Goal: Ask a question

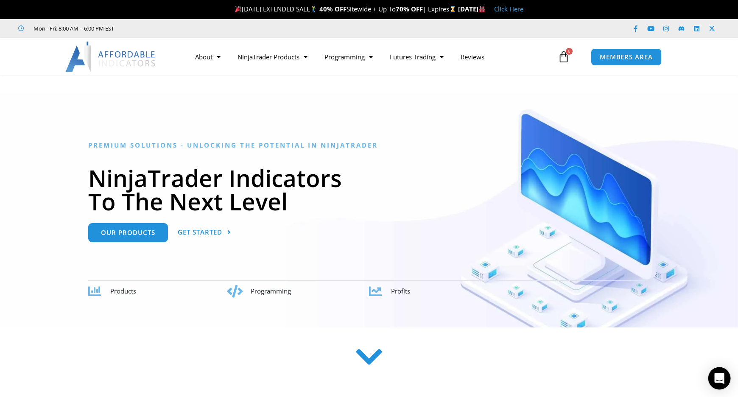
click at [720, 379] on icon "Open Intercom Messenger" at bounding box center [719, 378] width 10 height 11
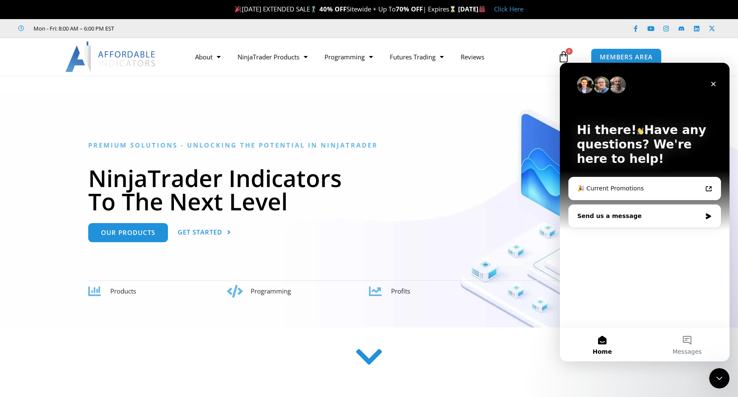
click at [599, 215] on div "Send us a message" at bounding box center [639, 216] width 124 height 9
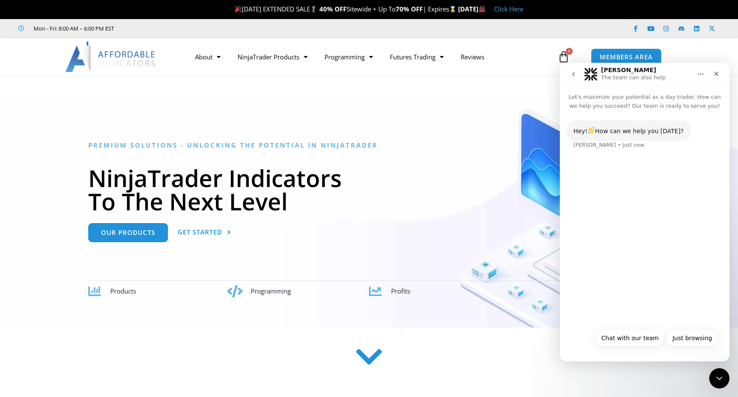
click at [617, 271] on div "Hey! How can we help you today? Solomon • Just now" at bounding box center [645, 217] width 170 height 214
click at [647, 201] on div "Hey! How can we help you today? Solomon • Just now" at bounding box center [645, 217] width 170 height 214
click at [619, 336] on button "Chat with our team" at bounding box center [630, 337] width 70 height 17
click at [635, 264] on div "Hey! How can we help you today? Solomon • Just now Chat with our team • Just now" at bounding box center [645, 232] width 170 height 244
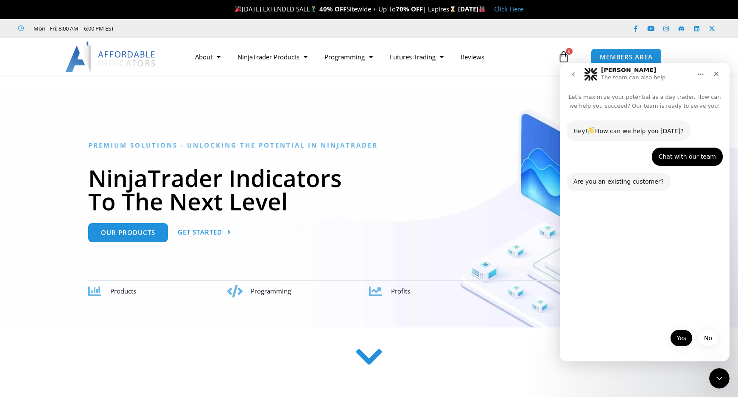
click at [679, 335] on button "Yes" at bounding box center [681, 337] width 22 height 17
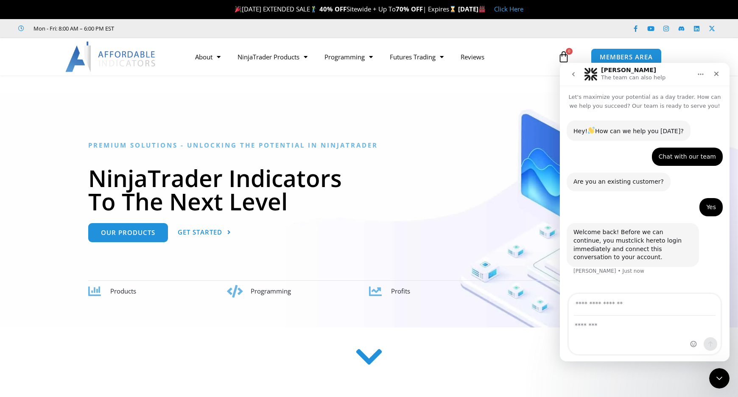
click at [631, 240] on link "click here" at bounding box center [645, 240] width 28 height 7
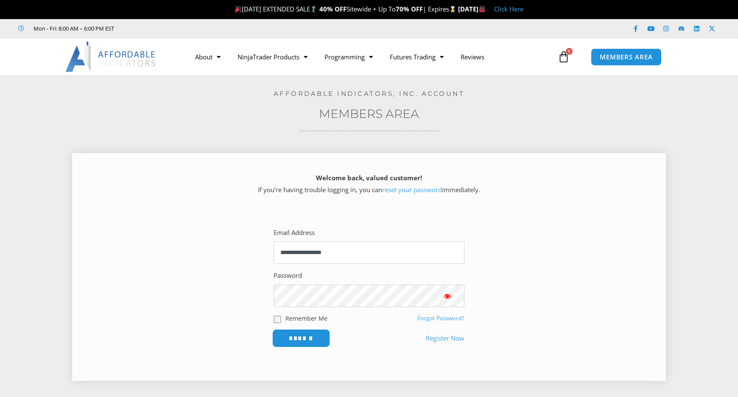
click at [300, 338] on input "******" at bounding box center [301, 338] width 58 height 18
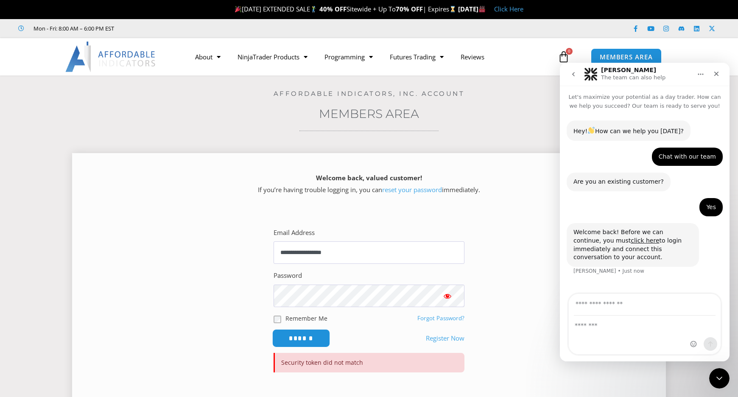
click at [293, 339] on input "******" at bounding box center [301, 338] width 58 height 18
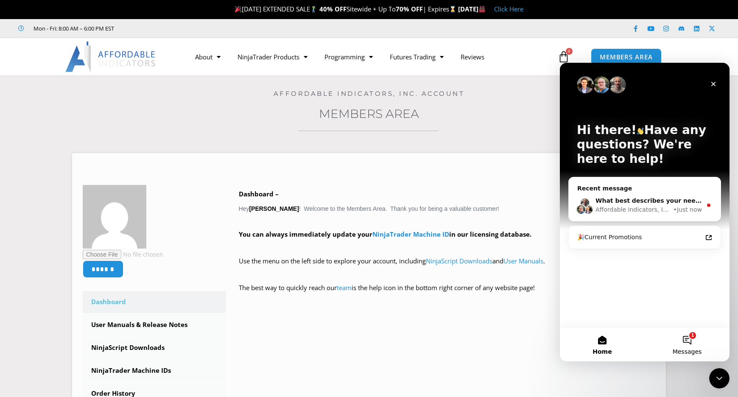
click at [688, 340] on button "1 Messages" at bounding box center [687, 344] width 85 height 34
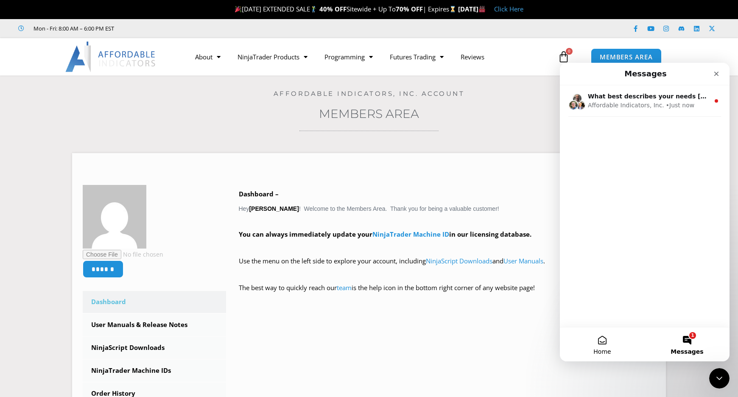
click at [602, 340] on button "Home" at bounding box center [602, 344] width 85 height 34
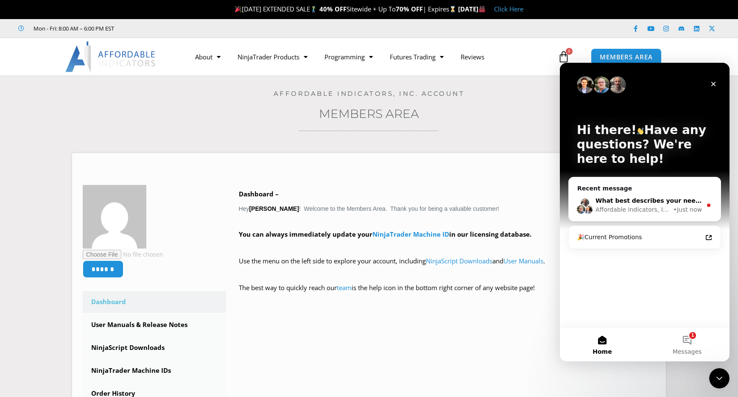
click at [639, 205] on div "What best describes your needs today?" at bounding box center [648, 200] width 106 height 9
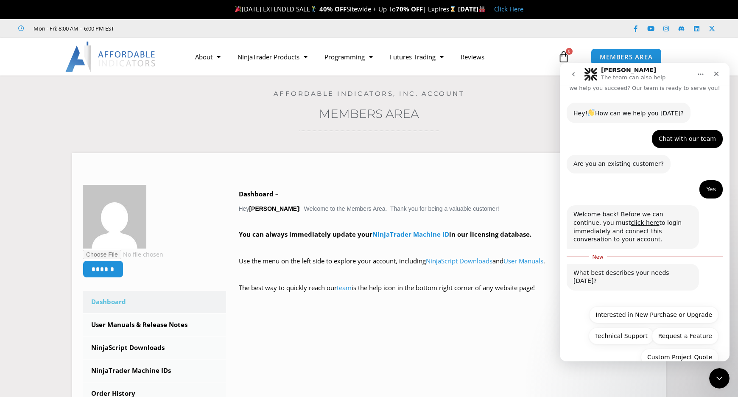
scroll to position [19, 0]
click at [619, 326] on button "Technical Support" at bounding box center [621, 334] width 65 height 17
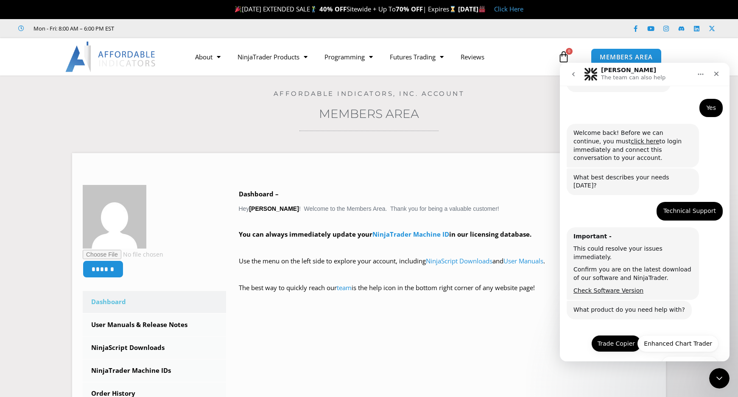
scroll to position [100, 0]
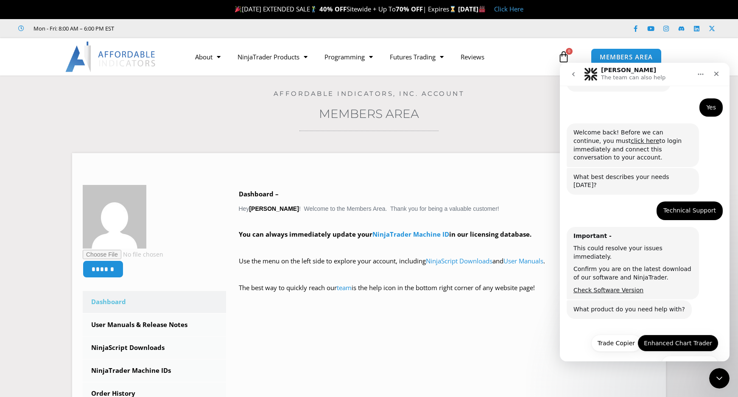
click at [658, 335] on button "Enhanced Chart Trader" at bounding box center [677, 343] width 81 height 17
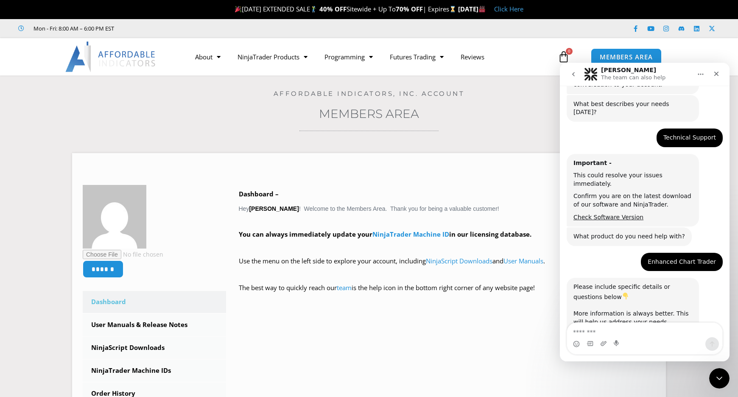
scroll to position [173, 0]
click at [590, 332] on textarea "Message…" at bounding box center [644, 330] width 155 height 14
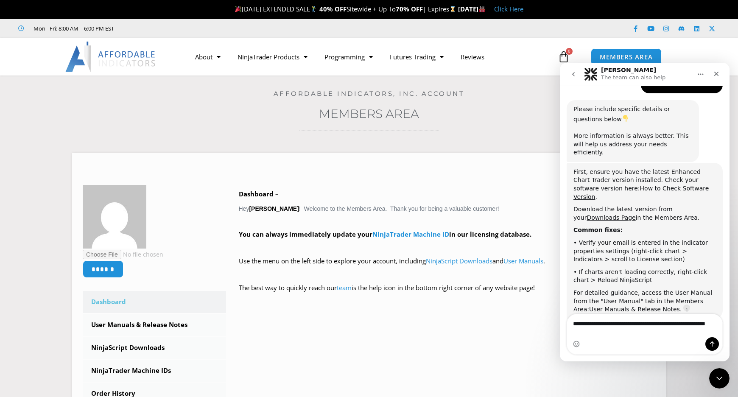
scroll to position [349, 0]
type textarea "**********"
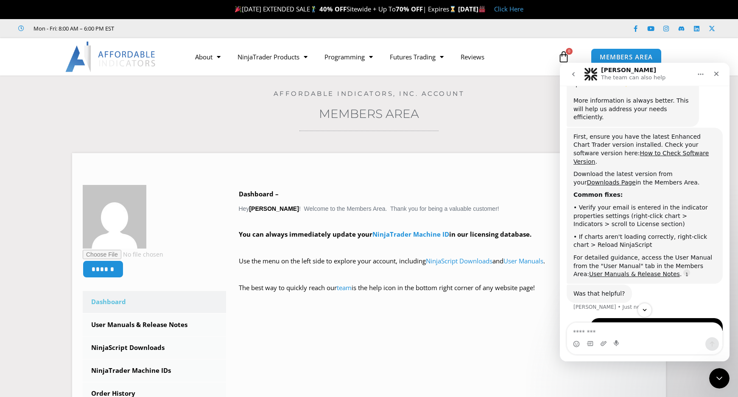
scroll to position [402, 0]
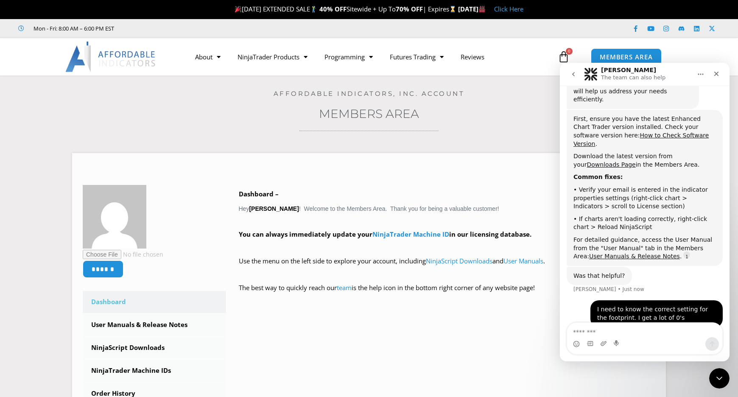
click at [594, 333] on textarea "Message…" at bounding box center [644, 330] width 155 height 14
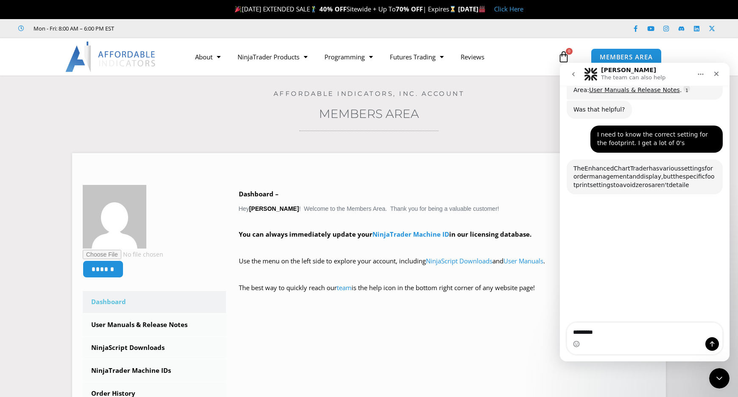
scroll to position [569, 0]
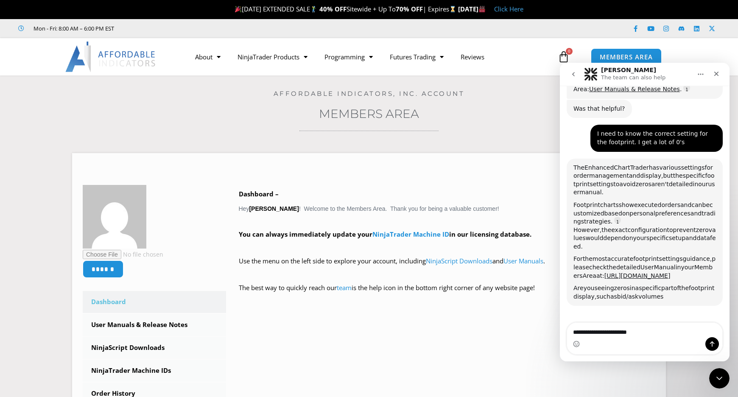
type textarea "**********"
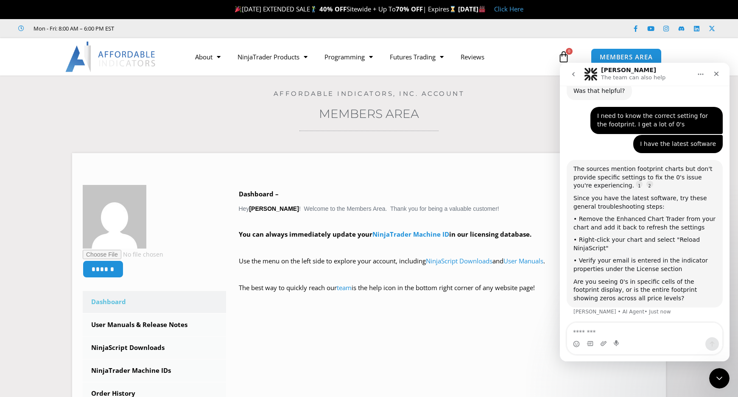
scroll to position [374, 0]
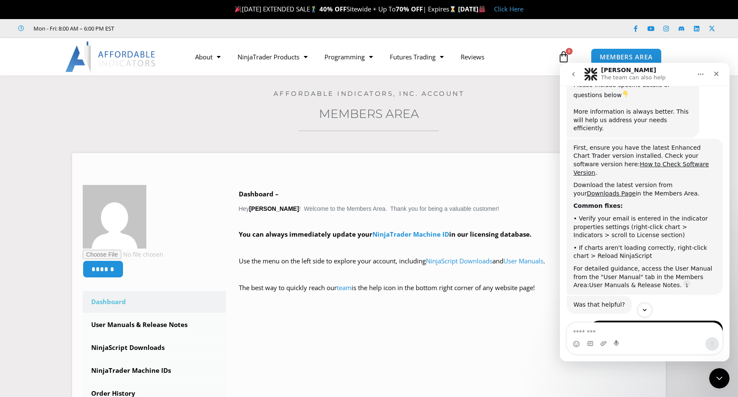
click at [622, 282] on link "User Manuals & Release Notes" at bounding box center [634, 285] width 91 height 7
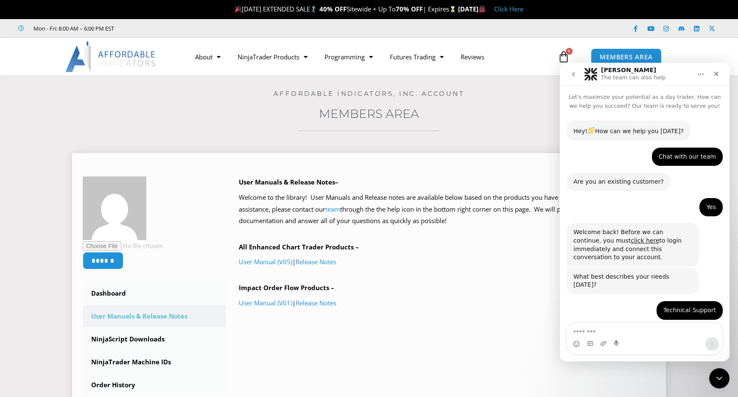
scroll to position [548, 0]
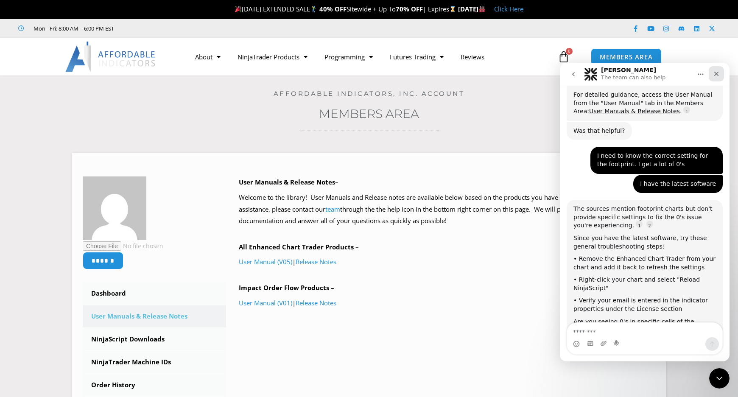
click at [715, 73] on icon "Close" at bounding box center [716, 74] width 5 height 5
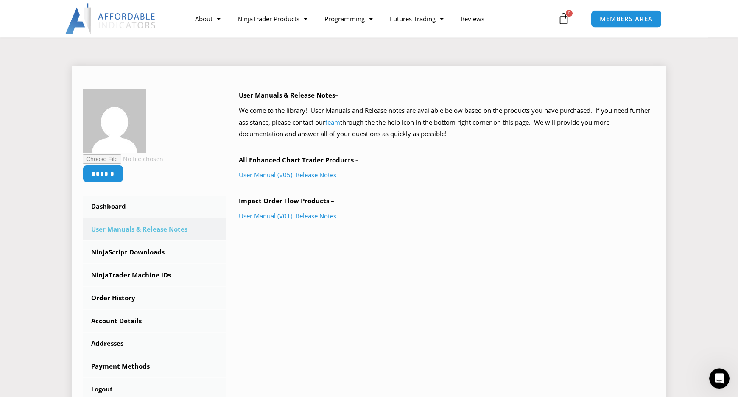
scroll to position [86, 0]
click at [257, 215] on link "User Manual (V01)" at bounding box center [265, 216] width 53 height 8
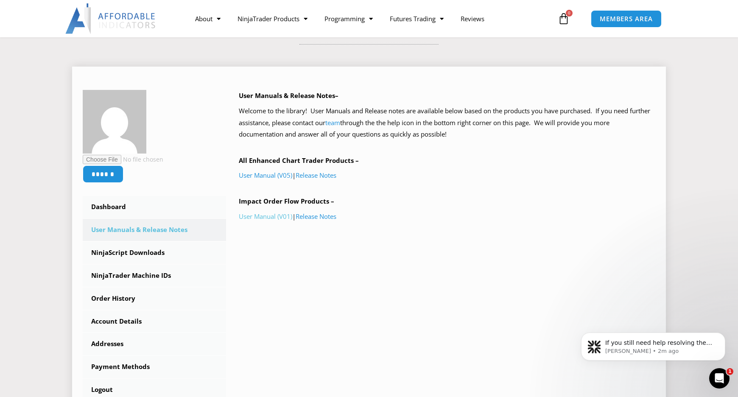
scroll to position [0, 0]
